Goal: Task Accomplishment & Management: Complete application form

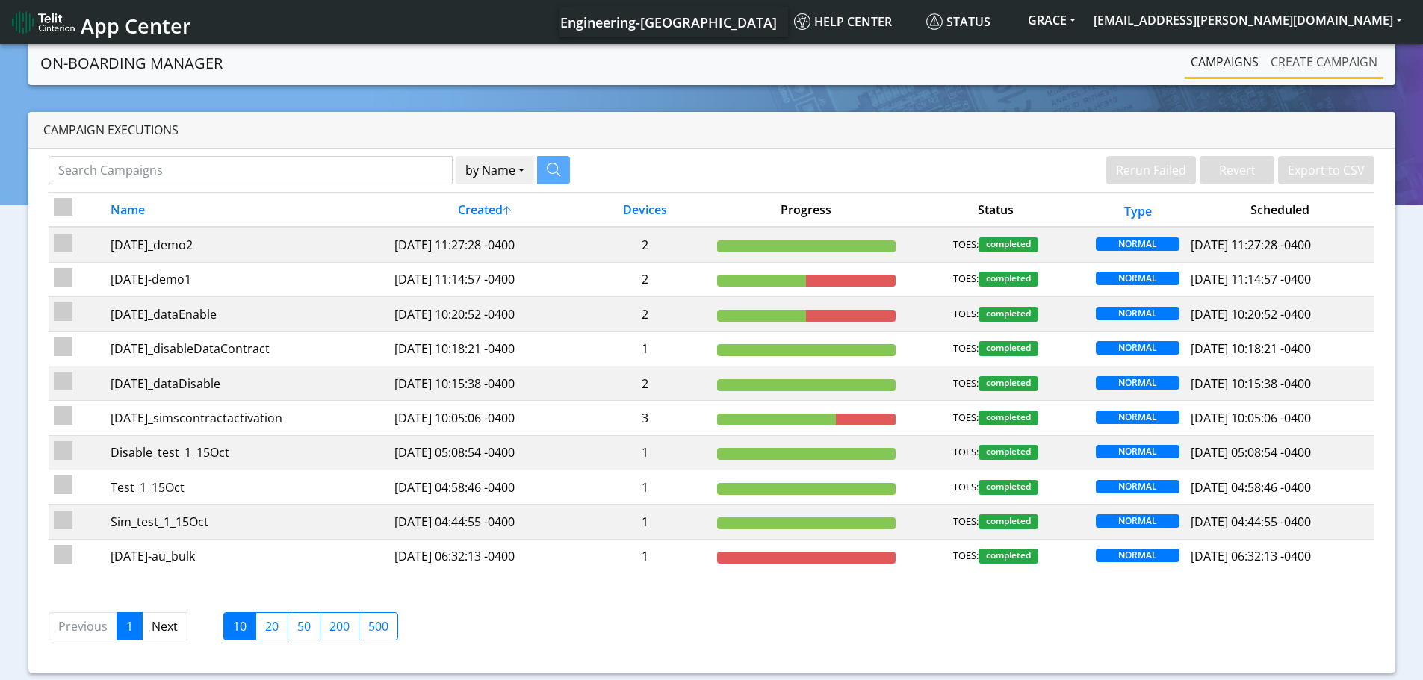
click at [1313, 63] on link "Create campaign" at bounding box center [1323, 62] width 119 height 30
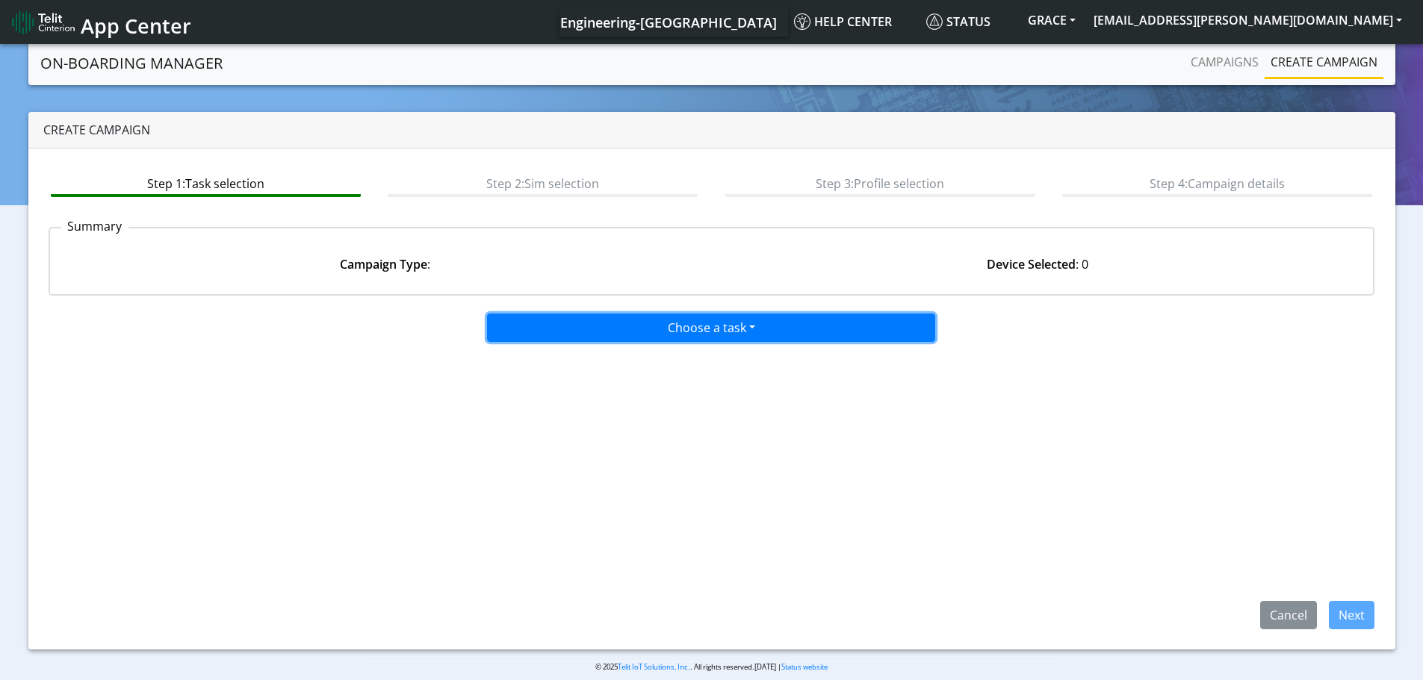
click at [666, 337] on button "Choose a task" at bounding box center [711, 328] width 448 height 28
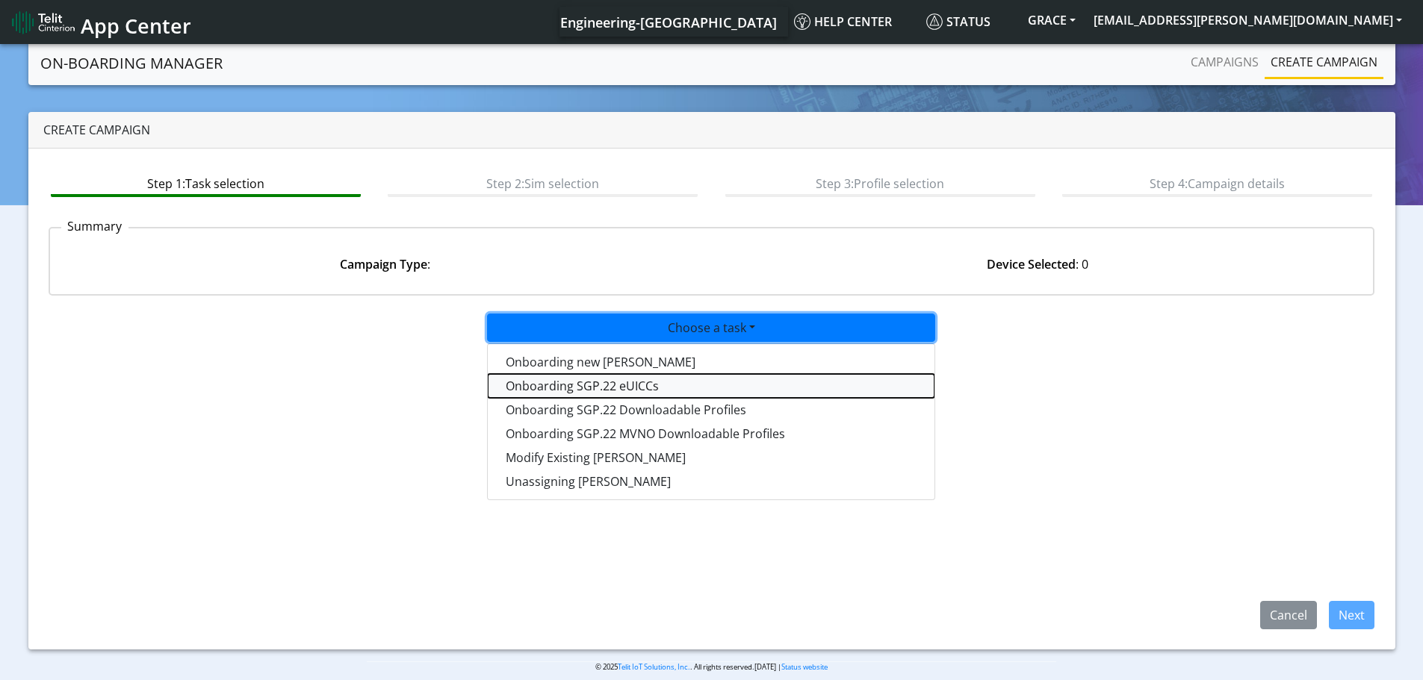
click at [588, 391] on tasksgp22eUICC-dropdown "Onboarding SGP.22 eUICCs" at bounding box center [711, 386] width 447 height 24
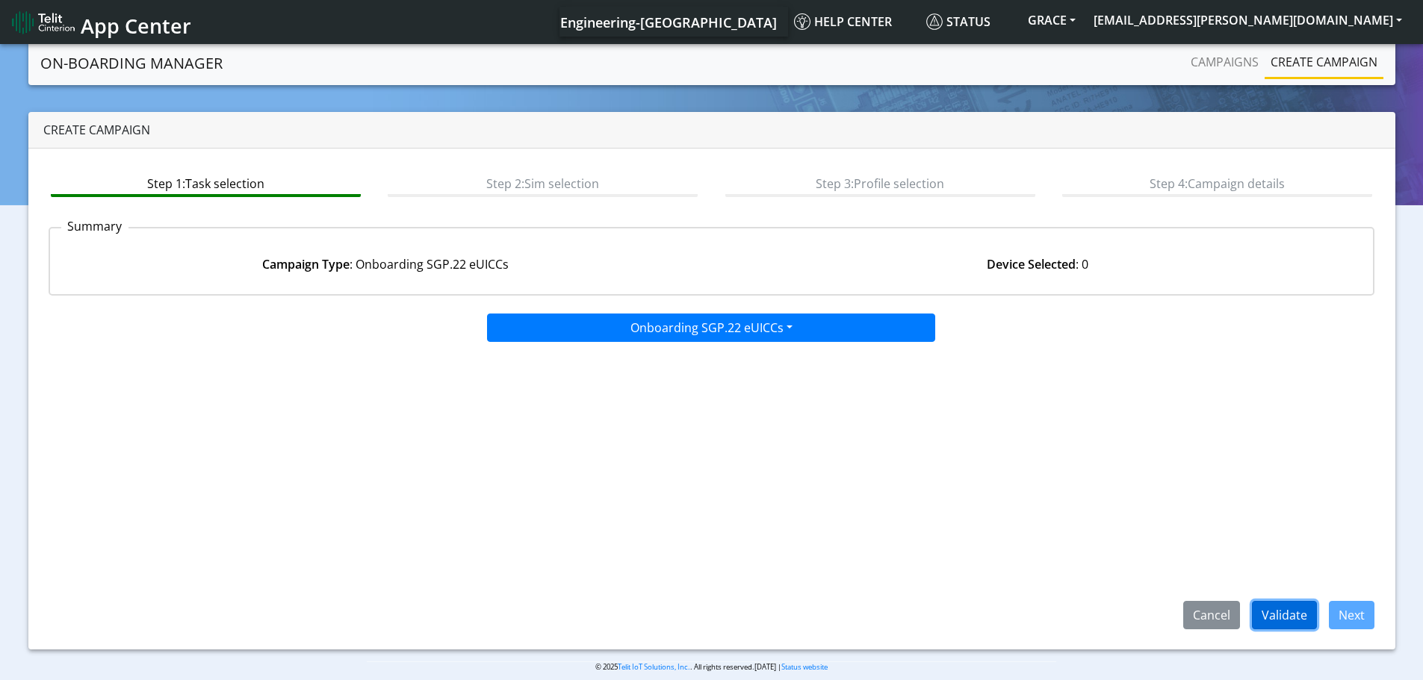
click at [1285, 620] on button "Validate" at bounding box center [1284, 615] width 65 height 28
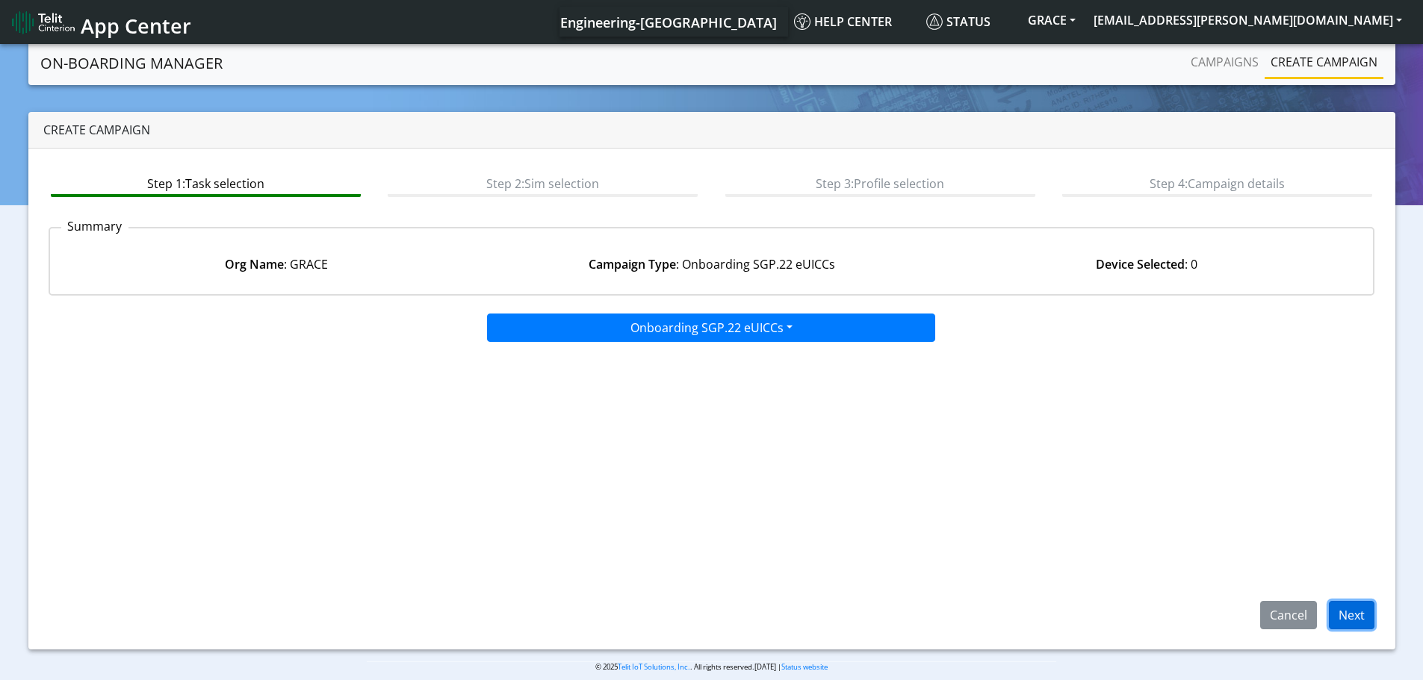
click at [1360, 621] on button "Next" at bounding box center [1351, 615] width 46 height 28
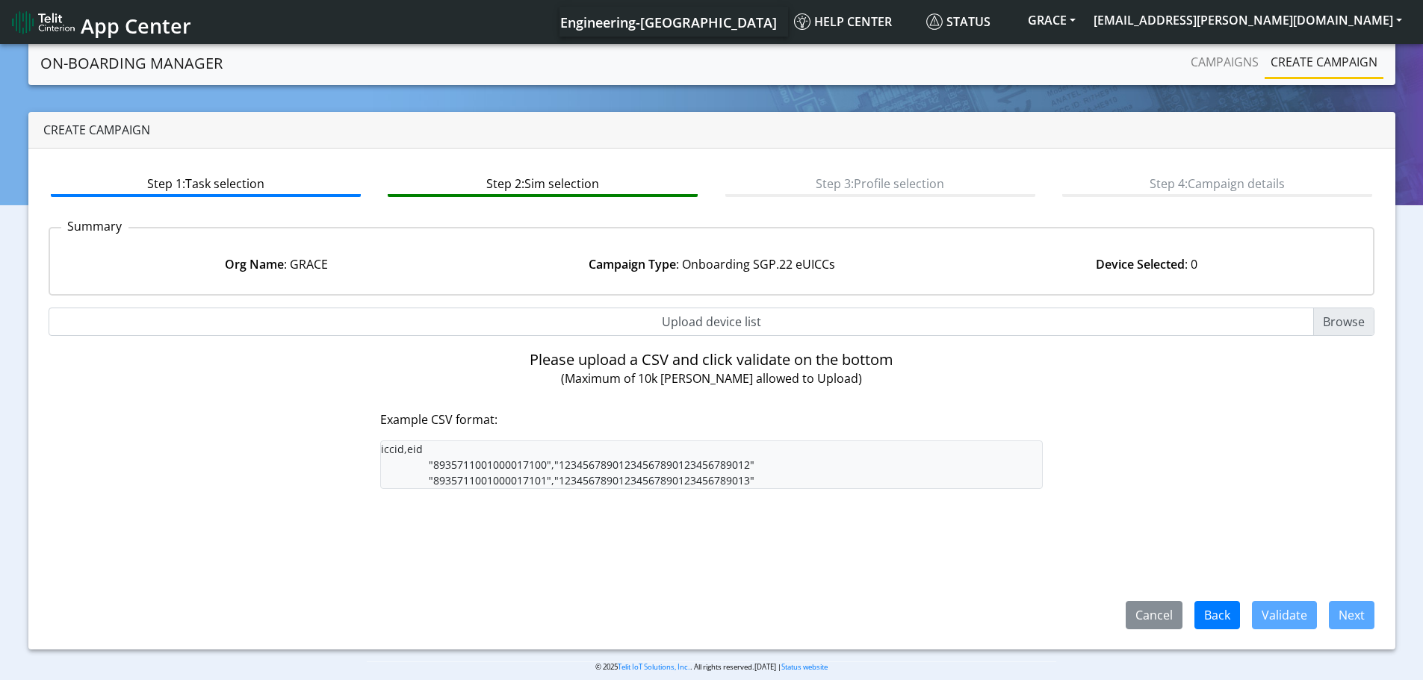
click at [1338, 323] on input "Upload device list" at bounding box center [712, 322] width 1326 height 28
type input "C:\fakepath\grace_engr_sgp22_euicc.csv"
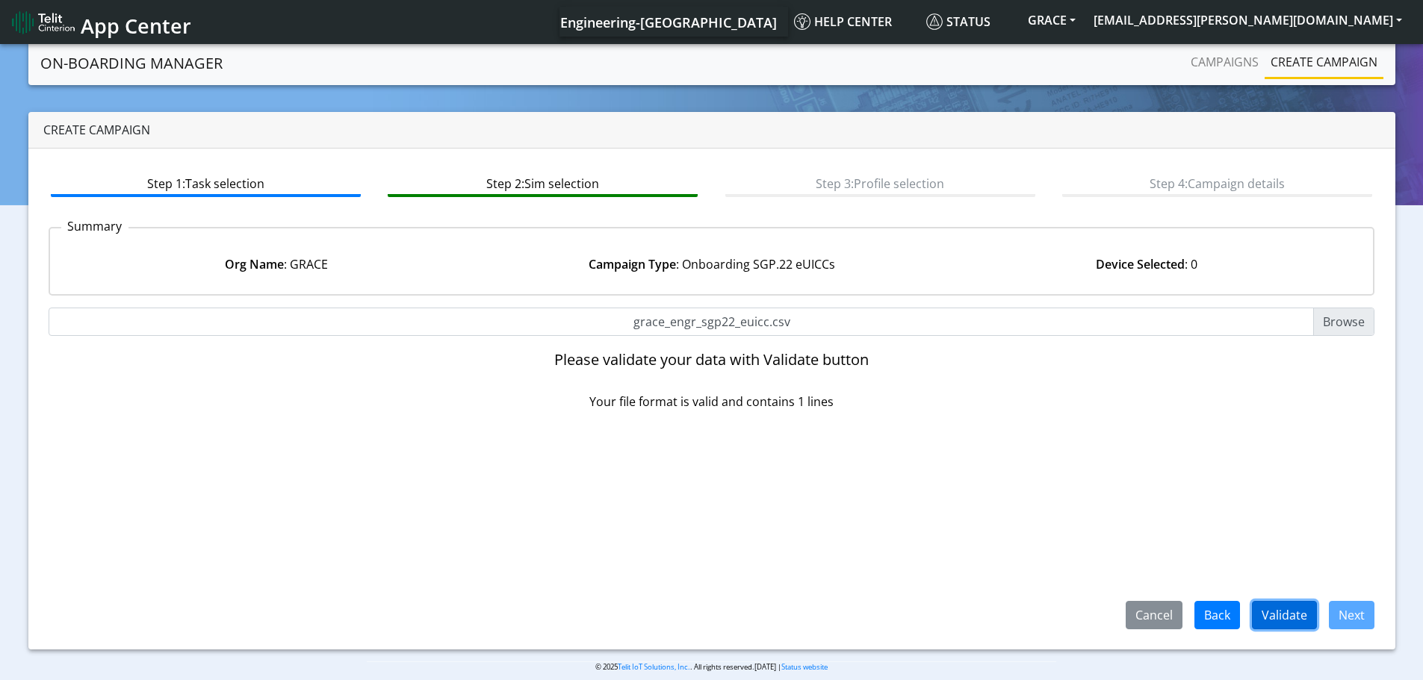
click at [1269, 612] on button "Validate" at bounding box center [1284, 615] width 65 height 28
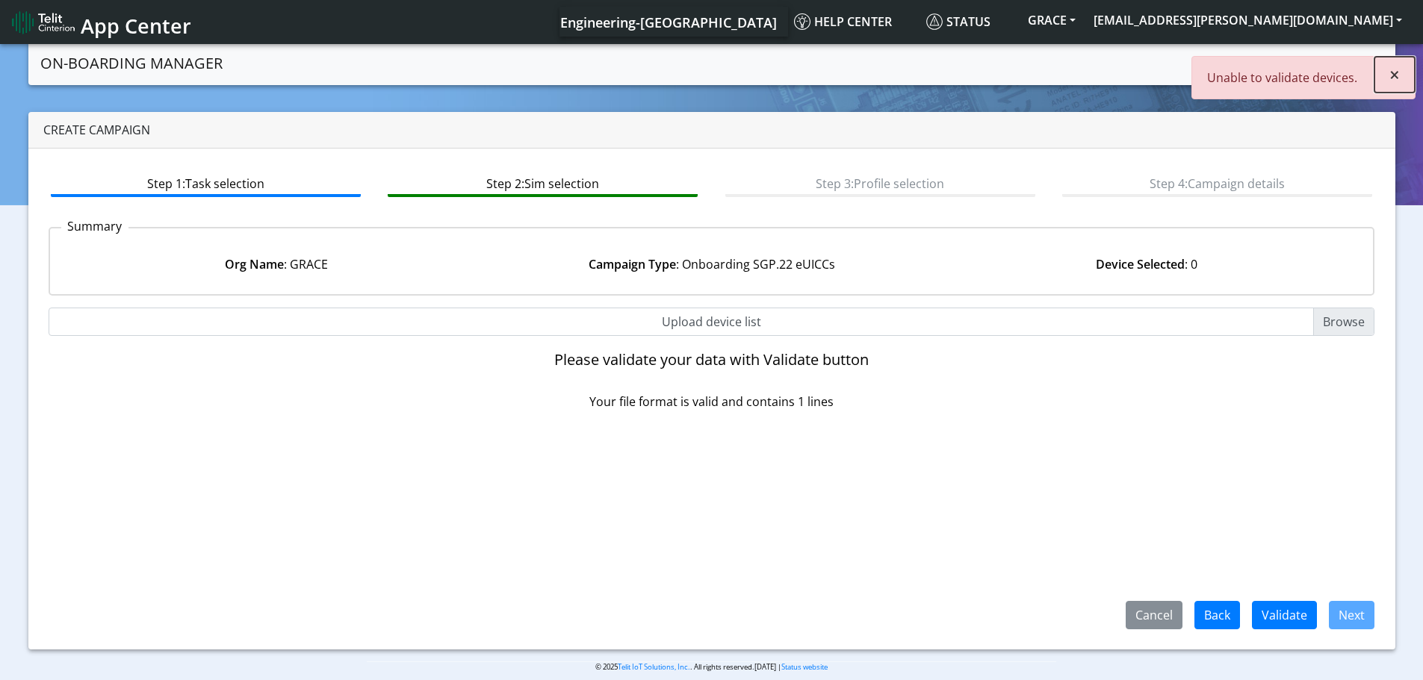
click at [1393, 75] on span "×" at bounding box center [1394, 74] width 10 height 25
click at [1342, 319] on input "Upload device list" at bounding box center [712, 322] width 1326 height 28
type input "C:\fakepath\rnd_sgp22_euicc_prod_dev_tropical_dev.csv"
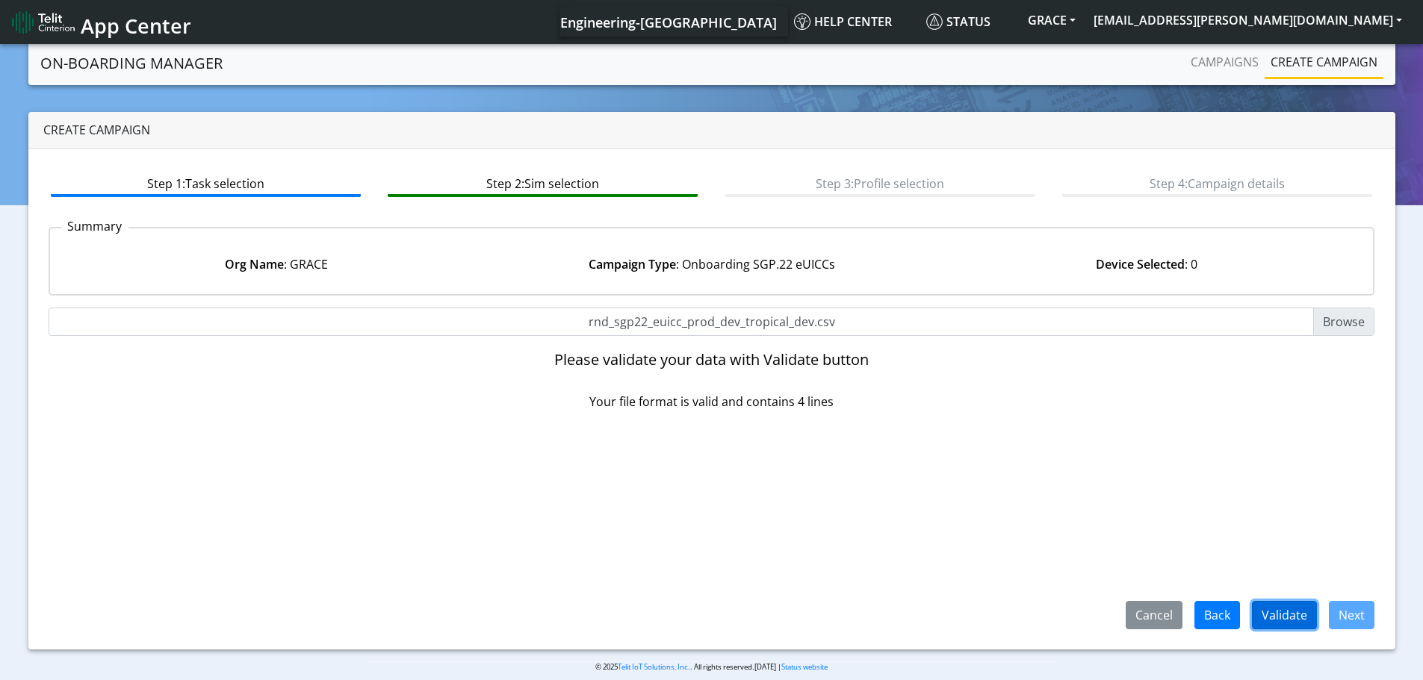
click at [1287, 618] on button "Validate" at bounding box center [1284, 615] width 65 height 28
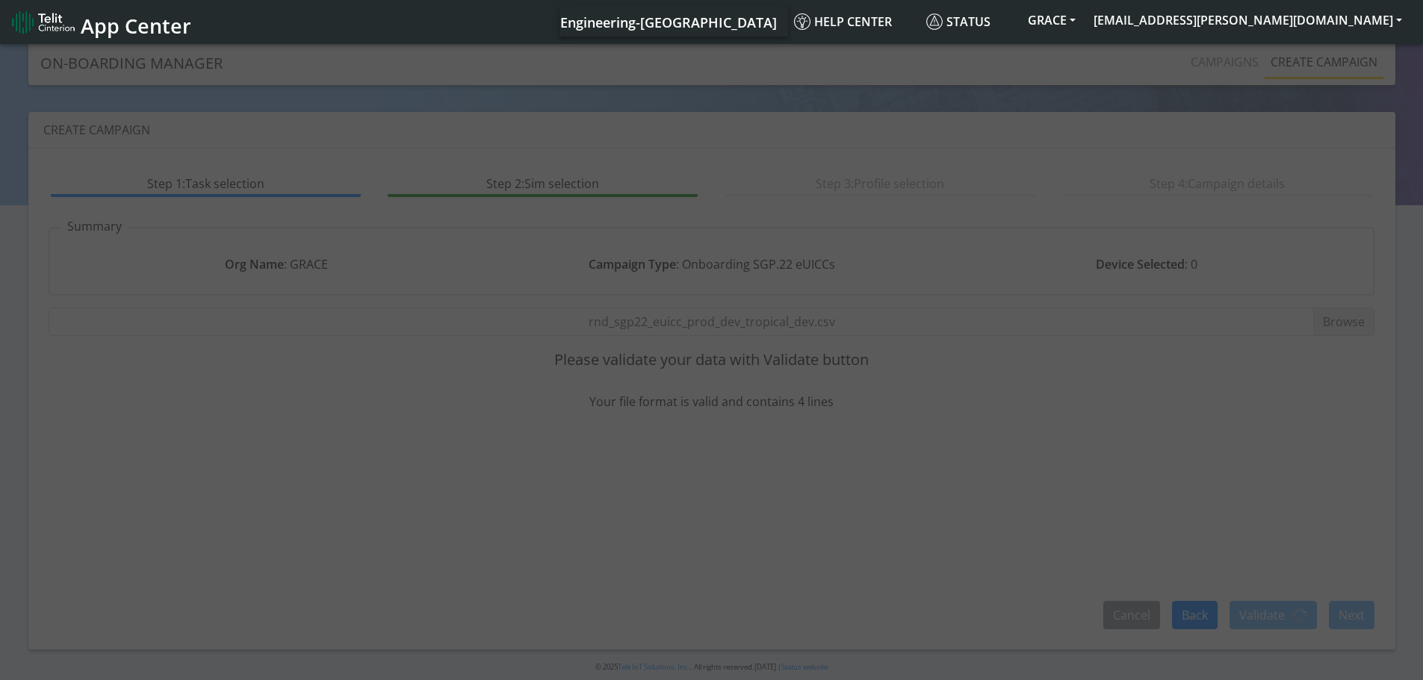
click at [1287, 618] on div at bounding box center [711, 363] width 1423 height 644
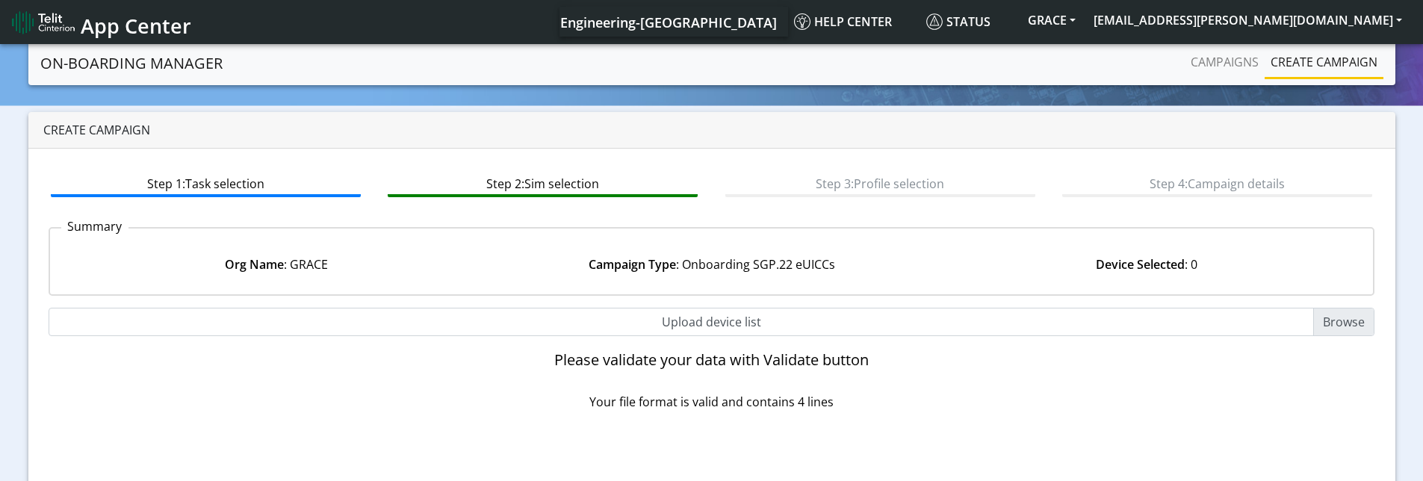
click at [1350, 318] on input "Upload device list" at bounding box center [712, 322] width 1326 height 28
type input "C:\fakepath\grace_engr_sgp22_euicc.csv"
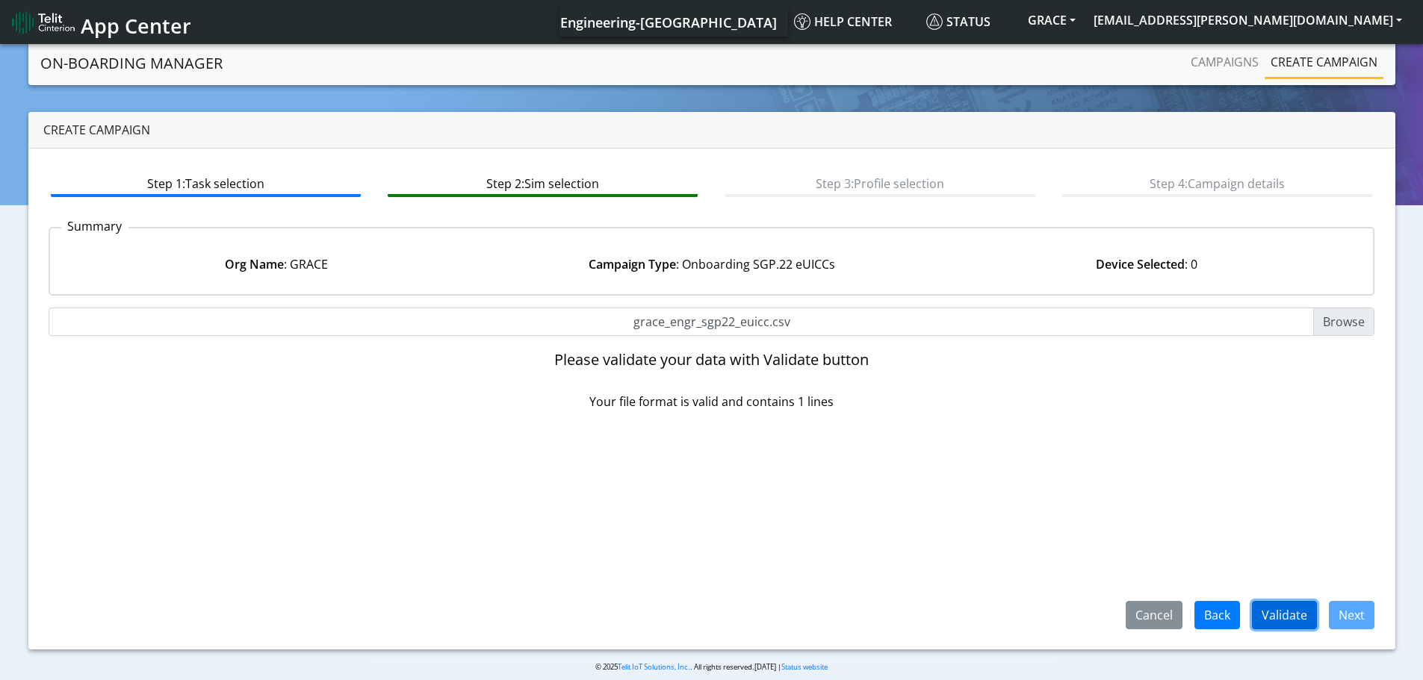
click at [1271, 616] on button "Validate" at bounding box center [1284, 615] width 65 height 28
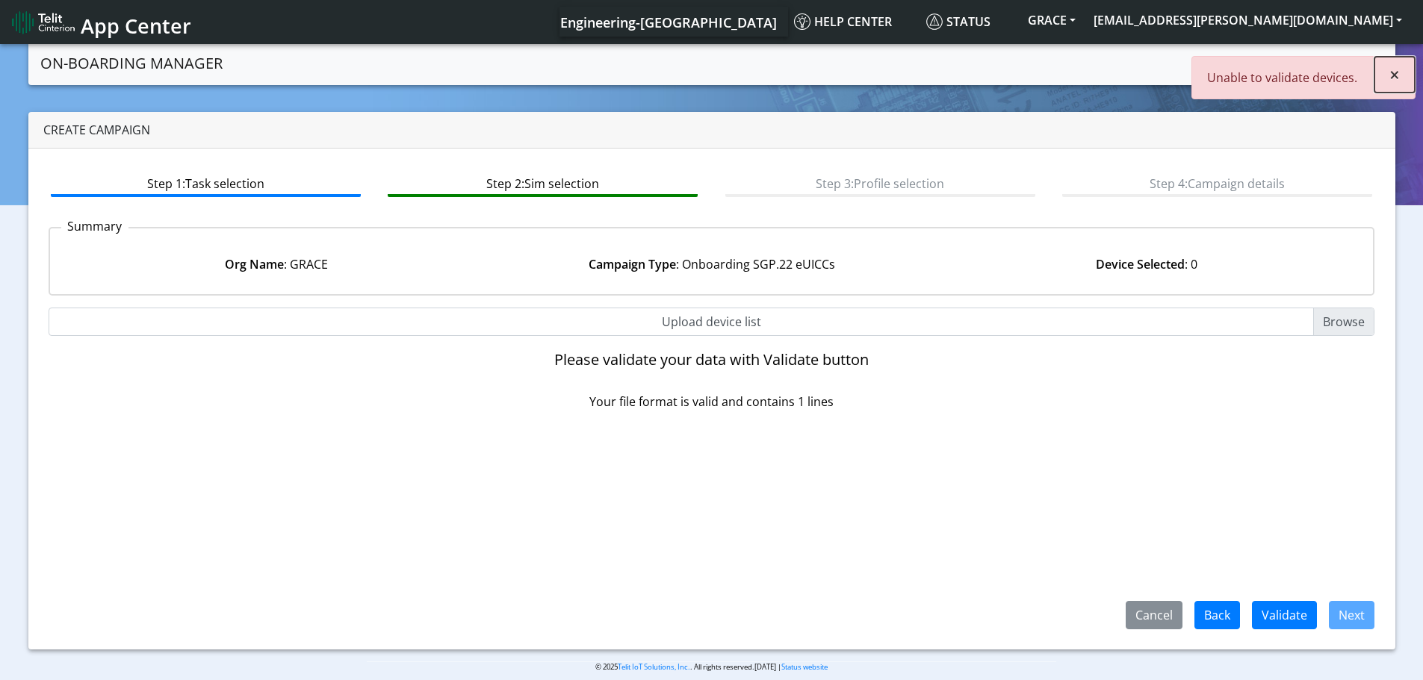
click at [1396, 74] on span "×" at bounding box center [1394, 74] width 10 height 25
click at [1346, 322] on input "Upload device list" at bounding box center [712, 322] width 1326 height 28
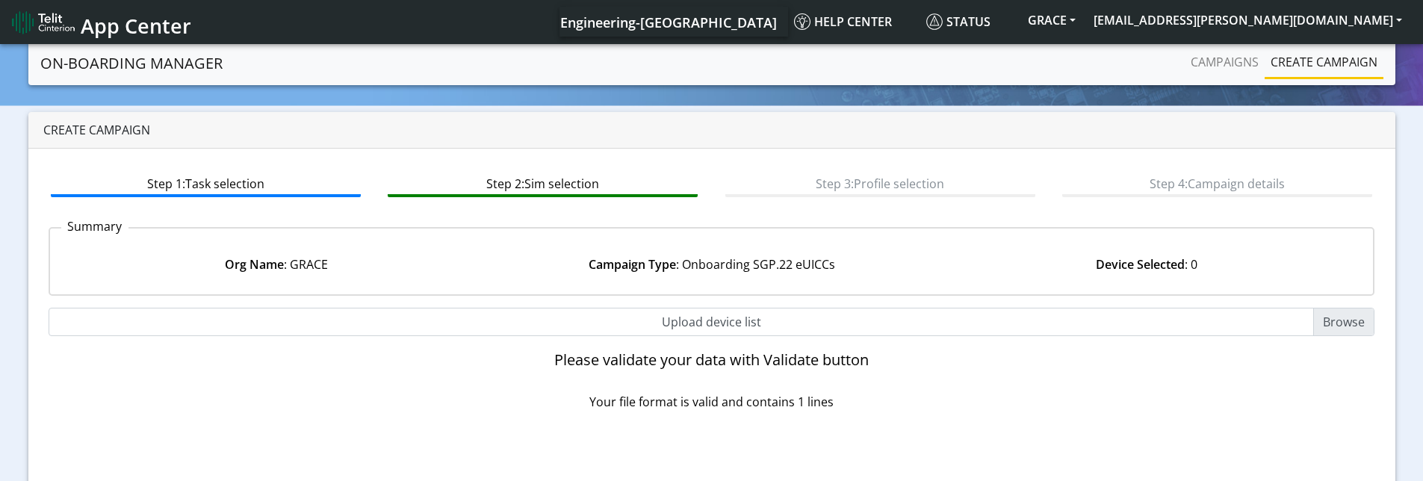
click at [1341, 326] on input "Upload device list" at bounding box center [712, 322] width 1326 height 28
type input "C:\fakepath\grace_engr_sgp22_euicc.csv"
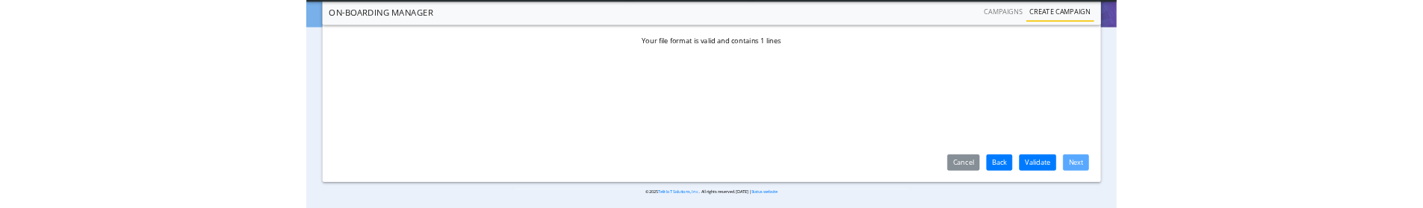
scroll to position [289, 0]
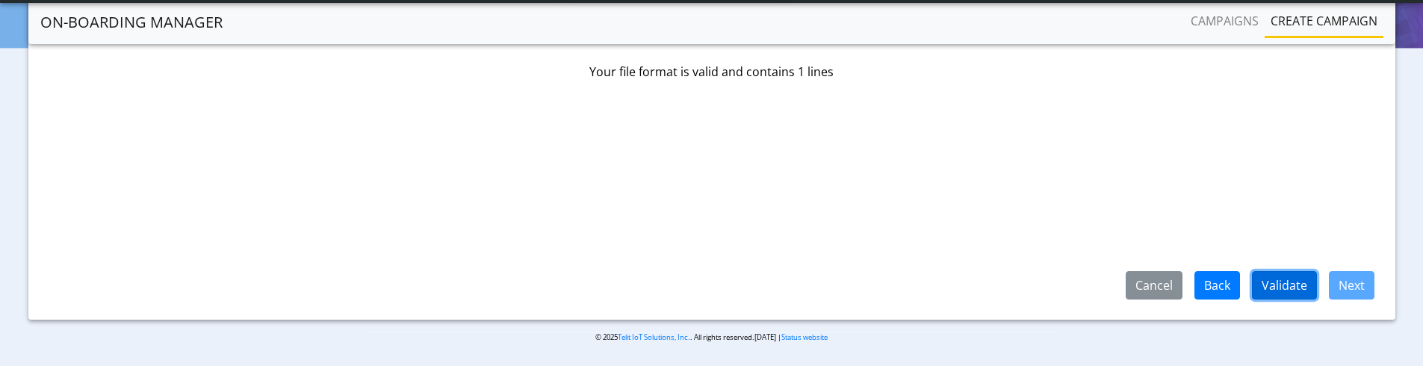
click at [1280, 282] on button "Validate" at bounding box center [1284, 285] width 65 height 28
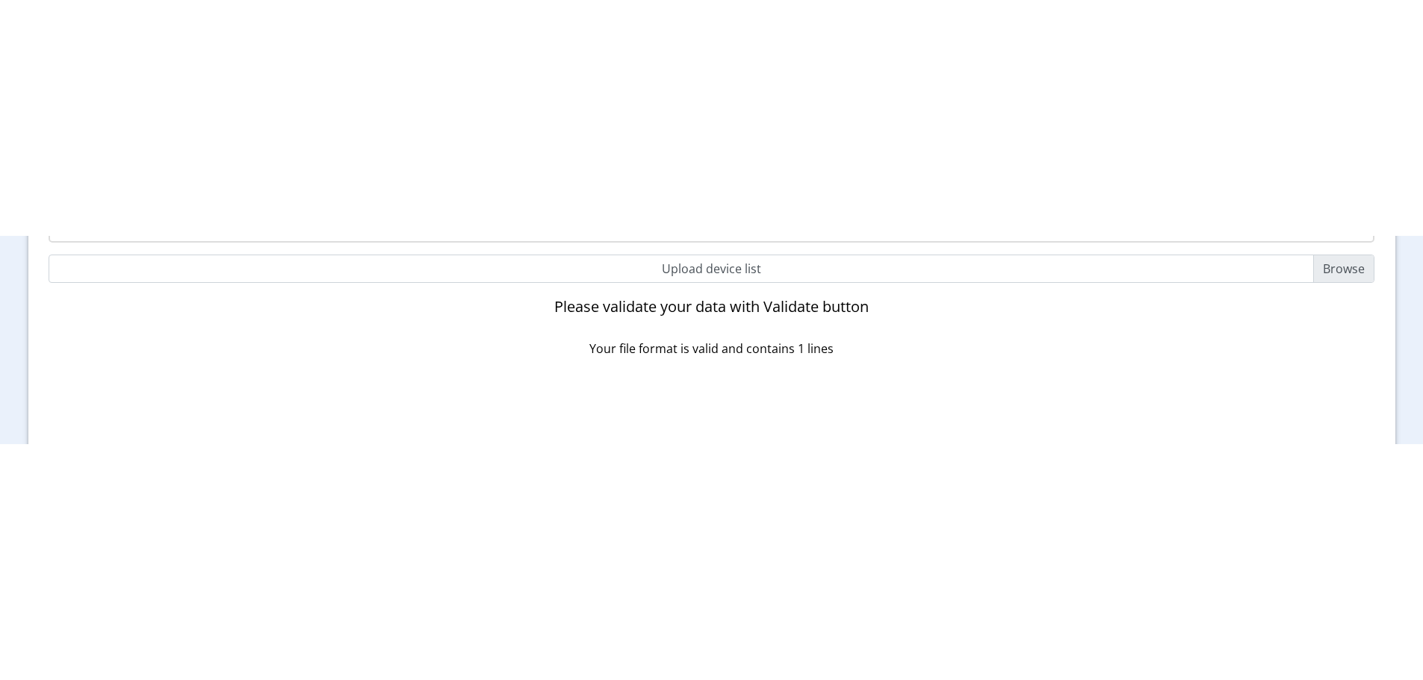
scroll to position [0, 0]
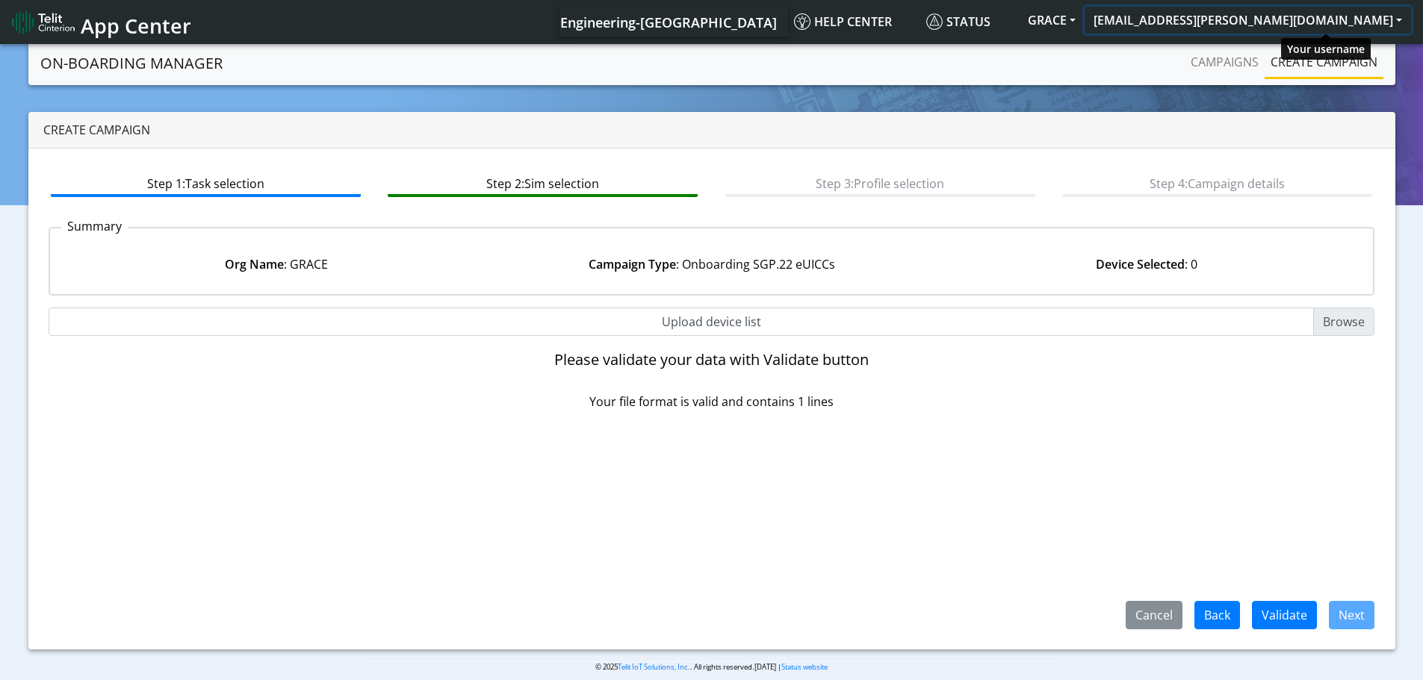
click at [1346, 25] on button "[EMAIL_ADDRESS][PERSON_NAME][DOMAIN_NAME]" at bounding box center [1247, 20] width 326 height 27
click at [1344, 25] on button "[EMAIL_ADDRESS][PERSON_NAME][DOMAIN_NAME]" at bounding box center [1247, 20] width 326 height 27
click at [1325, 19] on button "[EMAIL_ADDRESS][PERSON_NAME][DOMAIN_NAME]" at bounding box center [1247, 20] width 326 height 27
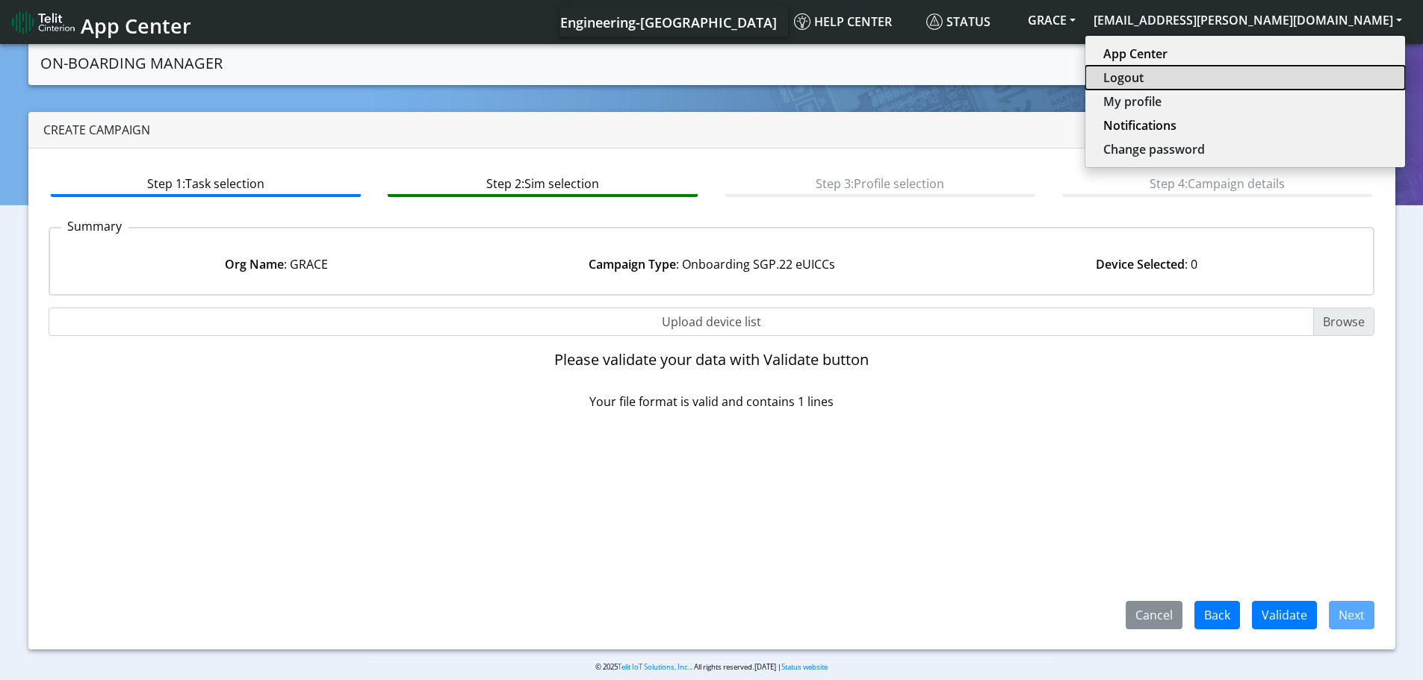
click at [1305, 78] on button "Logout" at bounding box center [1245, 78] width 320 height 24
